Goal: Task Accomplishment & Management: Use online tool/utility

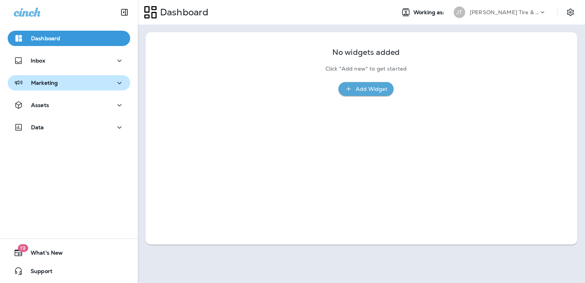
click at [36, 81] on p "Marketing" at bounding box center [44, 83] width 27 height 6
click at [535, 16] on div "[PERSON_NAME] Tire & Auto" at bounding box center [504, 12] width 69 height 11
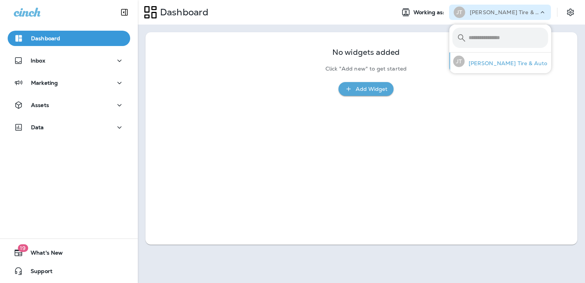
click at [501, 63] on p "[PERSON_NAME] Tire & Auto" at bounding box center [506, 63] width 83 height 6
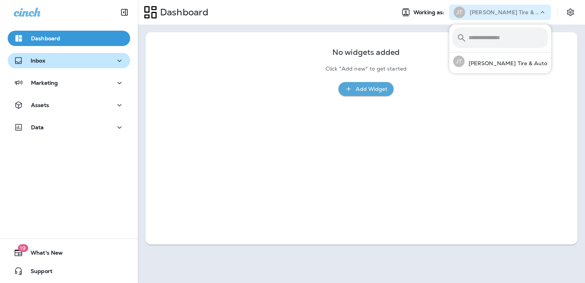
click at [30, 61] on div "Inbox" at bounding box center [29, 61] width 31 height 10
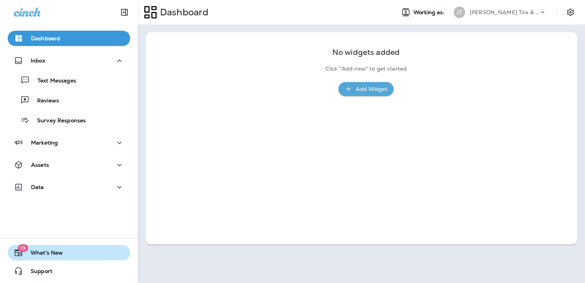
click at [44, 247] on button "19 What's New" at bounding box center [69, 252] width 123 height 15
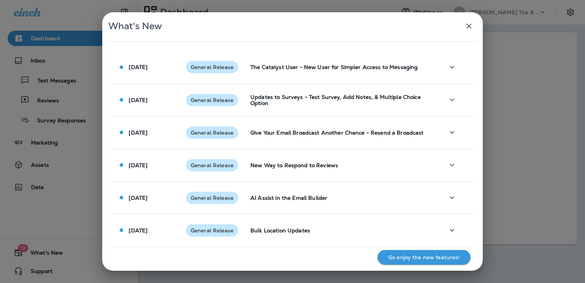
click at [265, 10] on div "What's New [DATE] General Release The Catalyst User - New User for Simpler Acce…" at bounding box center [292, 141] width 585 height 283
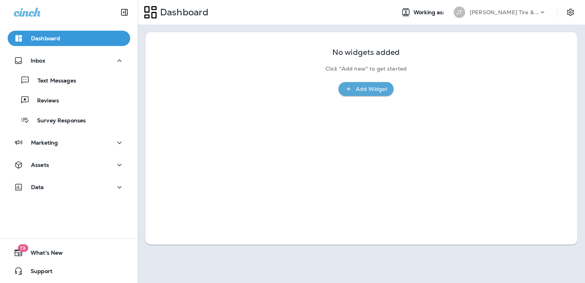
click at [197, 125] on div "No widgets added Click "Add new" to get started Add Widget" at bounding box center [362, 138] width 432 height 212
click at [570, 13] on icon "Settings" at bounding box center [570, 11] width 7 height 7
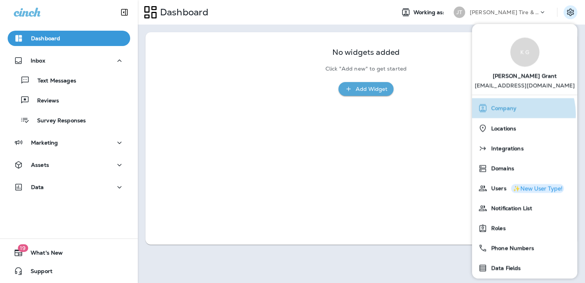
click at [510, 114] on div "Company" at bounding box center [524, 107] width 99 height 15
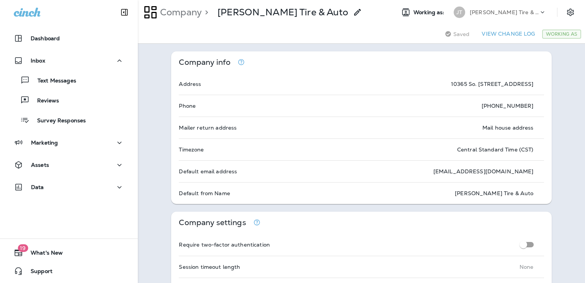
click at [561, 34] on div "Working As" at bounding box center [561, 33] width 39 height 9
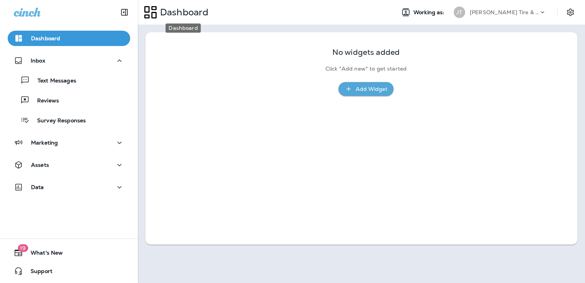
click at [179, 13] on p "Dashboard" at bounding box center [182, 12] width 51 height 11
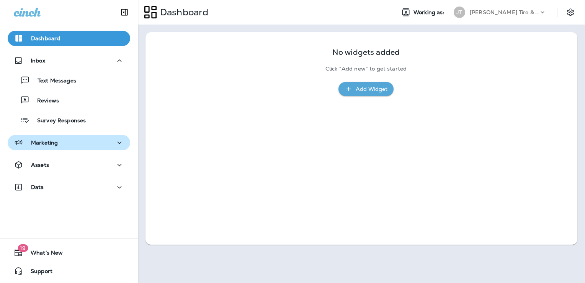
click at [50, 142] on p "Marketing" at bounding box center [44, 142] width 27 height 6
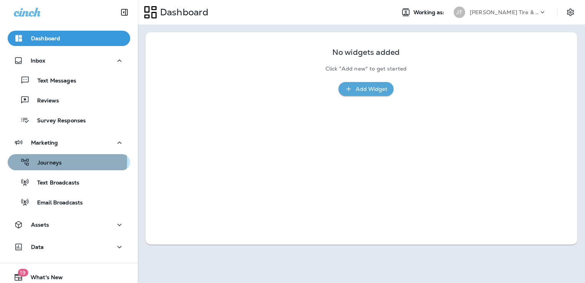
click at [51, 161] on p "Journeys" at bounding box center [46, 162] width 32 height 7
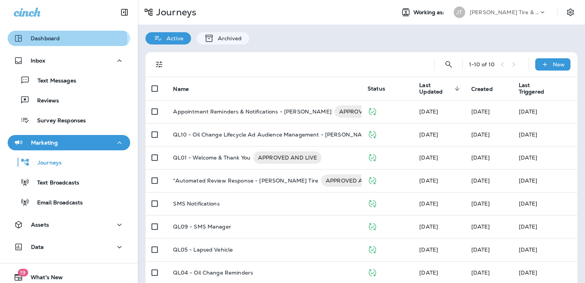
click at [32, 44] on button "Dashboard" at bounding box center [69, 38] width 123 height 15
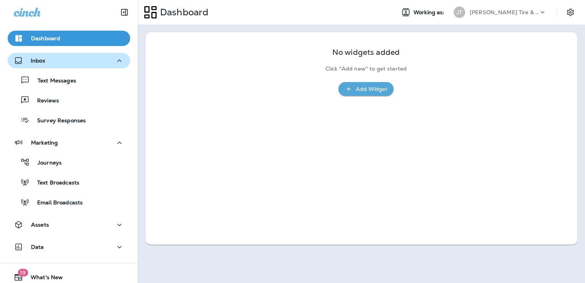
click at [33, 62] on p "Inbox" at bounding box center [38, 60] width 15 height 6
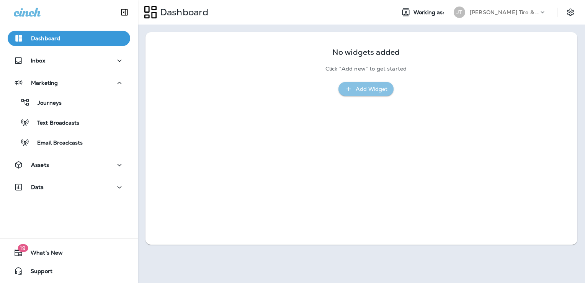
click at [350, 90] on icon "button" at bounding box center [349, 89] width 8 height 8
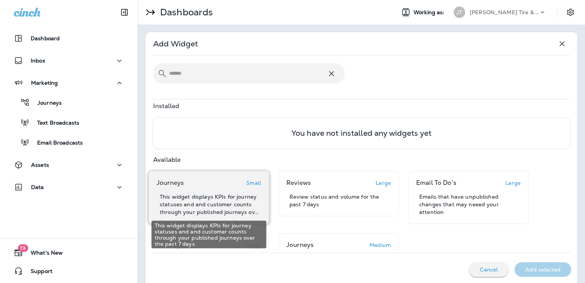
click at [236, 194] on p "This widget displays KPIs for journey statuses and and customer counts through …" at bounding box center [210, 204] width 101 height 23
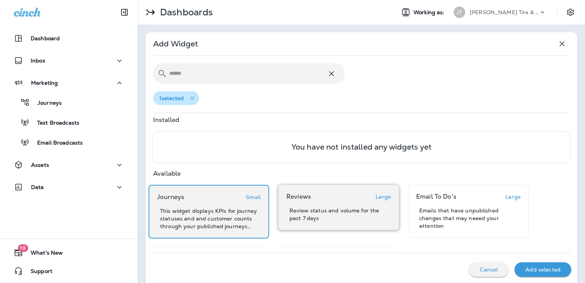
click at [317, 201] on div "Reviews Large Review status and volume for the past 7 days" at bounding box center [338, 207] width 105 height 29
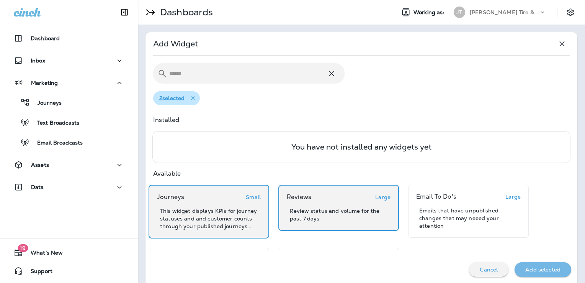
click at [524, 264] on button "Add selected" at bounding box center [543, 269] width 57 height 15
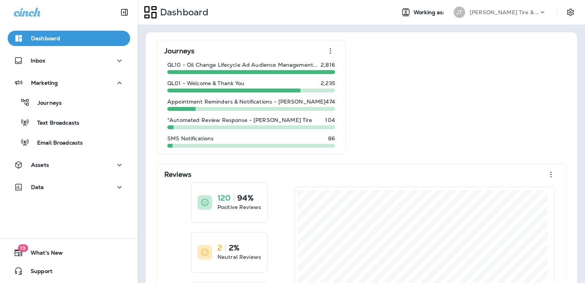
scroll to position [0, 0]
